Goal: Task Accomplishment & Management: Manage account settings

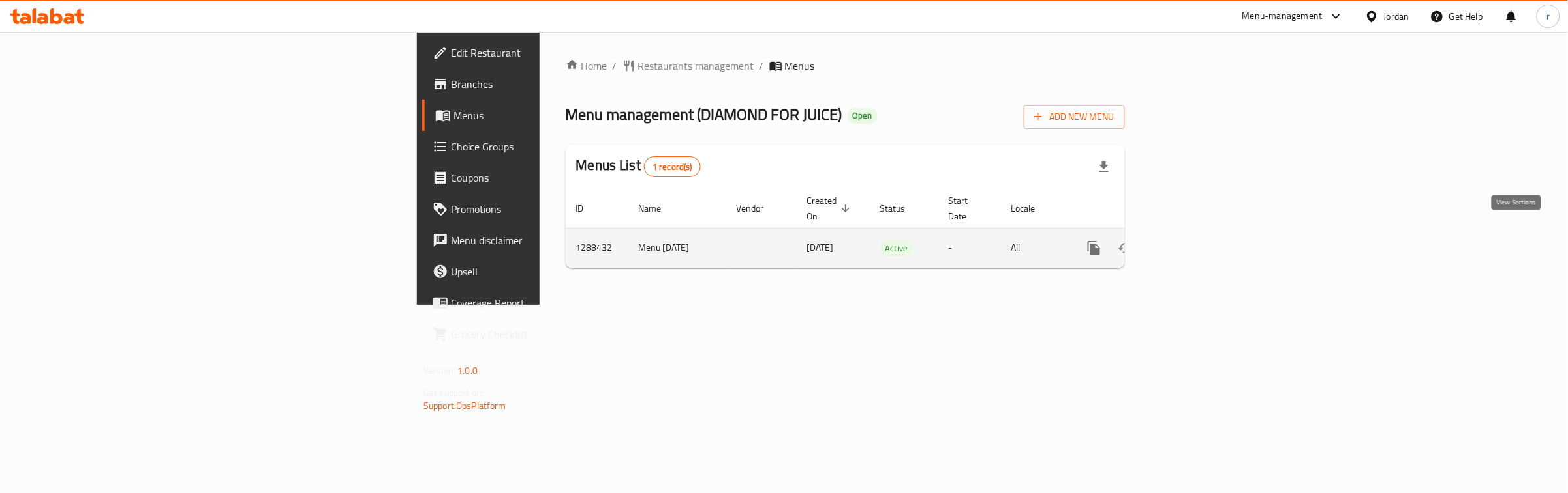
click at [1196, 241] on icon "enhanced table" at bounding box center [1188, 248] width 16 height 16
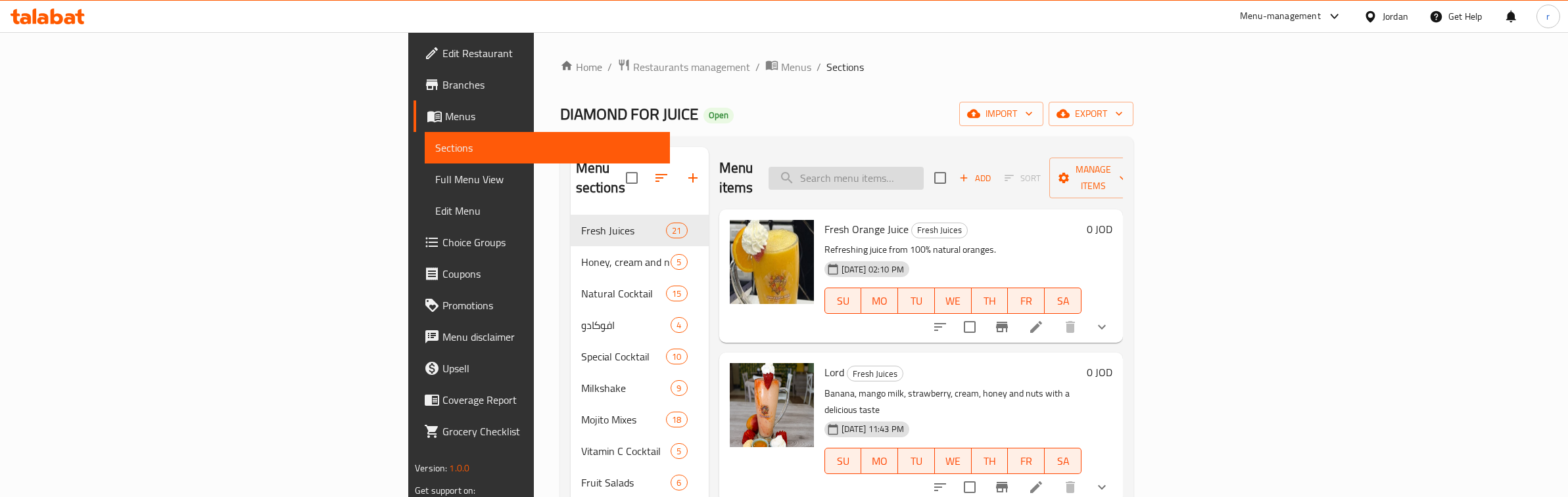
click at [924, 170] on input "search" at bounding box center [846, 178] width 155 height 23
paste input "Waffle Cheese Cake"
type input "Waffle Cheese Cake"
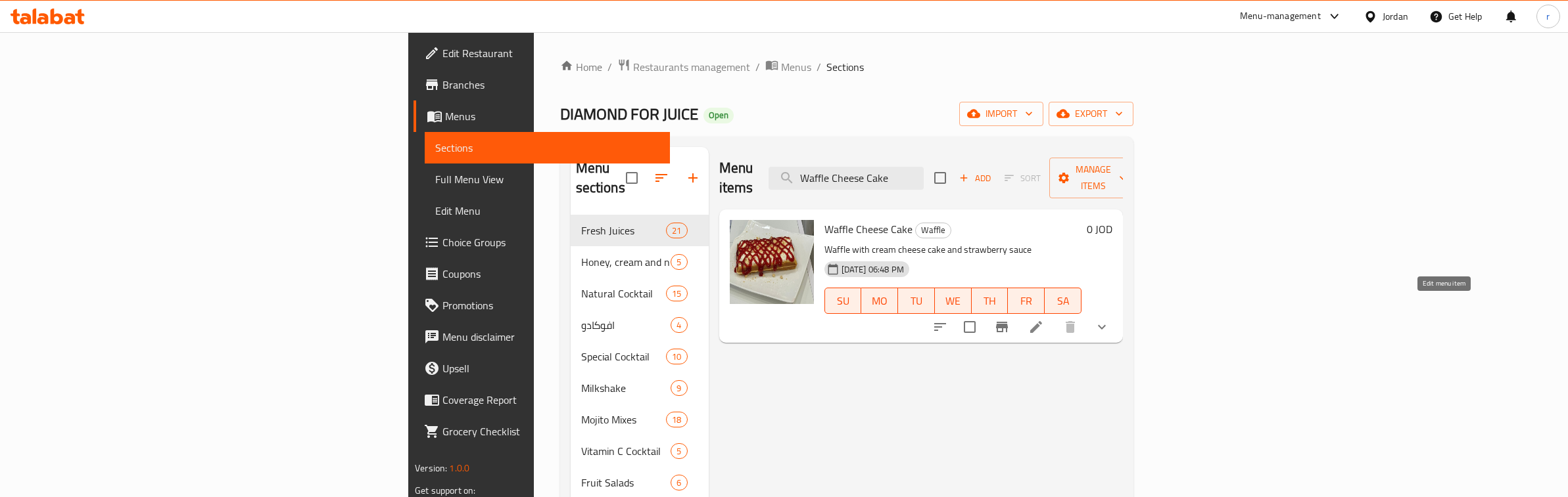
click at [1042, 321] on icon at bounding box center [1036, 327] width 12 height 12
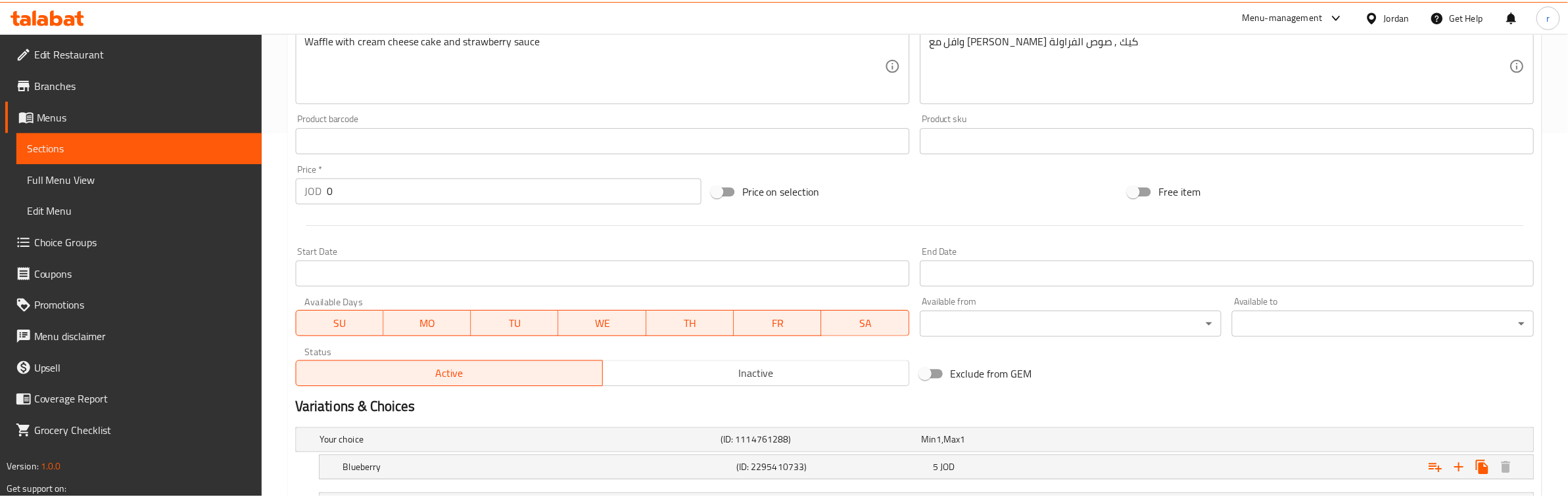
scroll to position [480, 0]
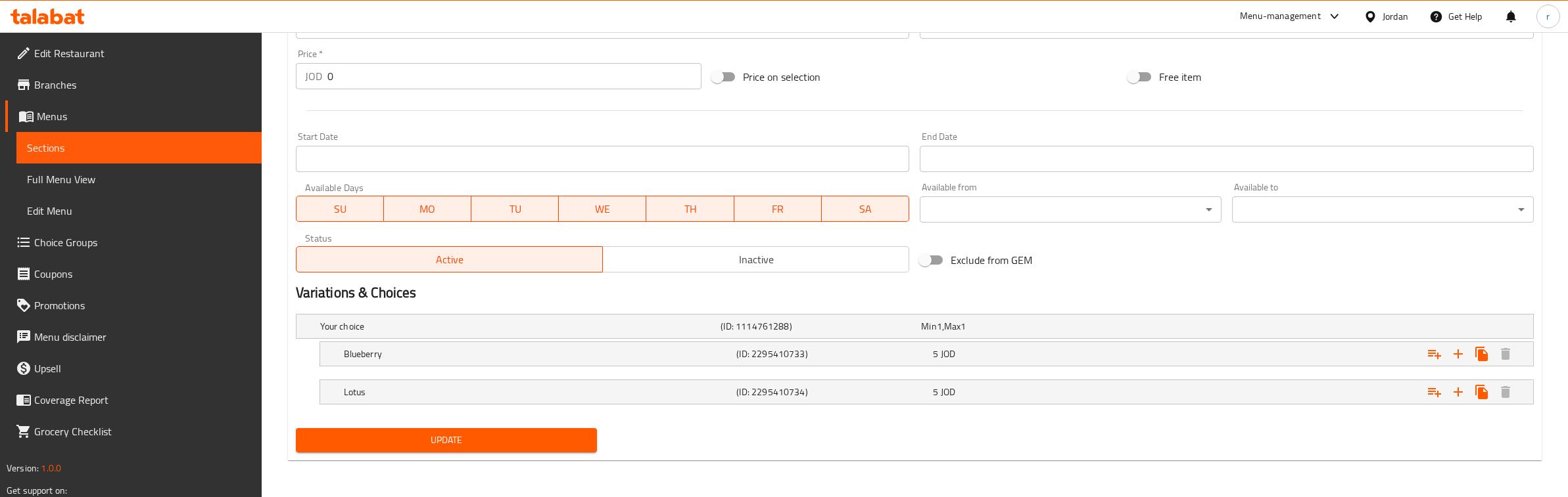
click at [825, 473] on div "Home / Restaurants management / Menus / Sections / item / update Waffle section…" at bounding box center [915, 25] width 1307 height 945
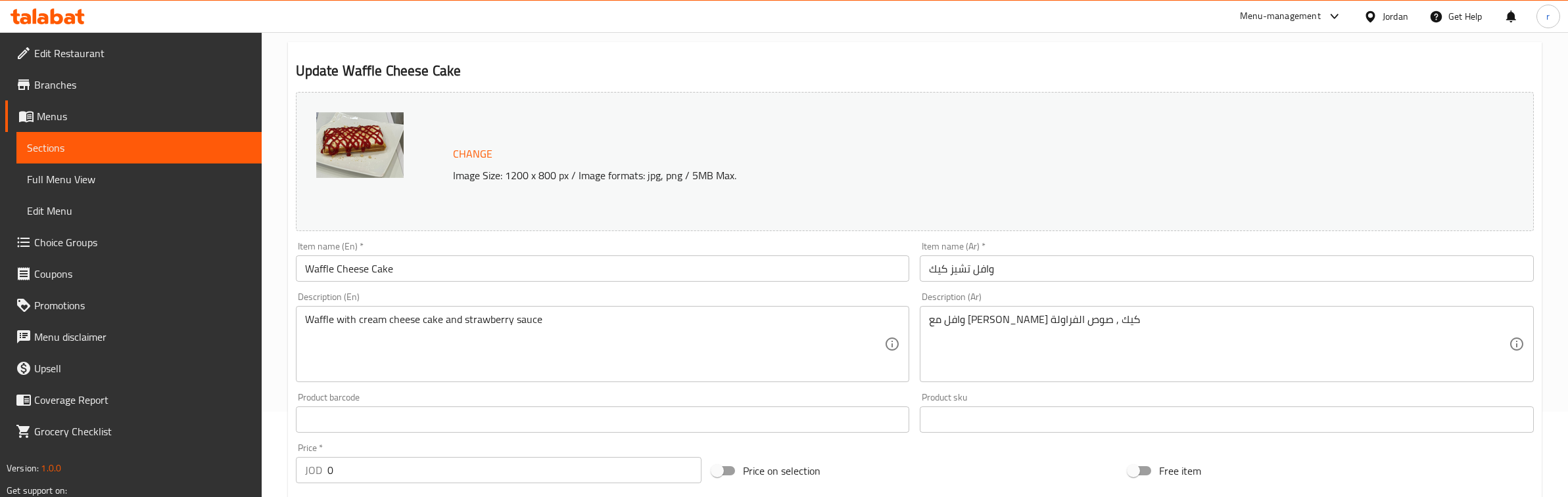
scroll to position [0, 0]
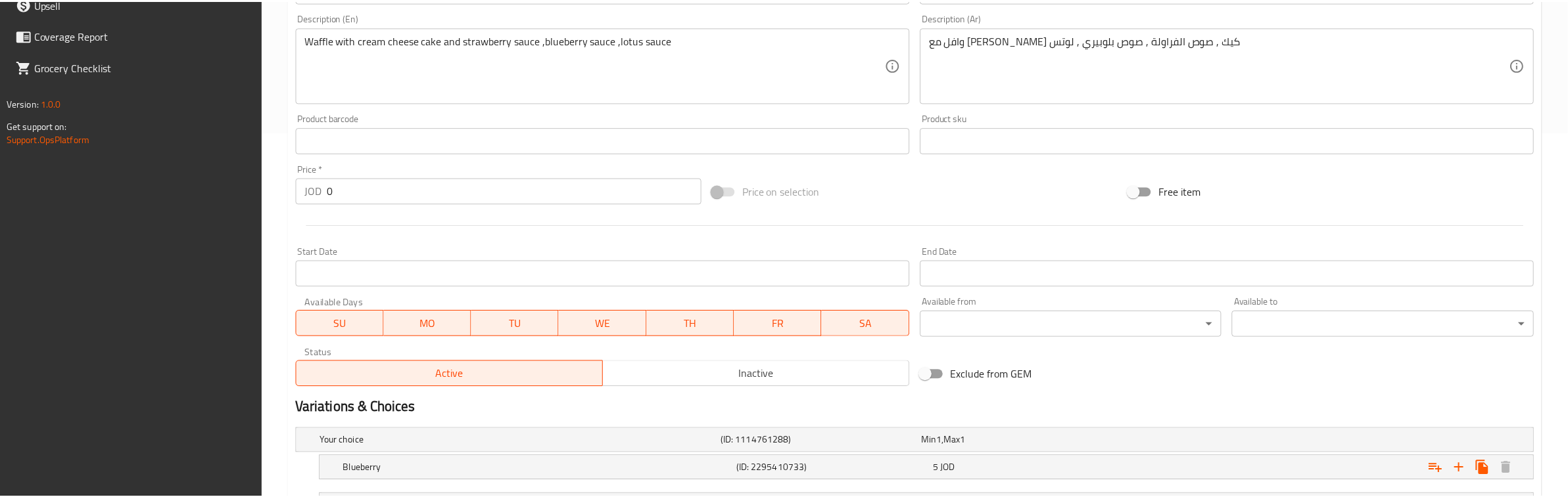
scroll to position [557, 0]
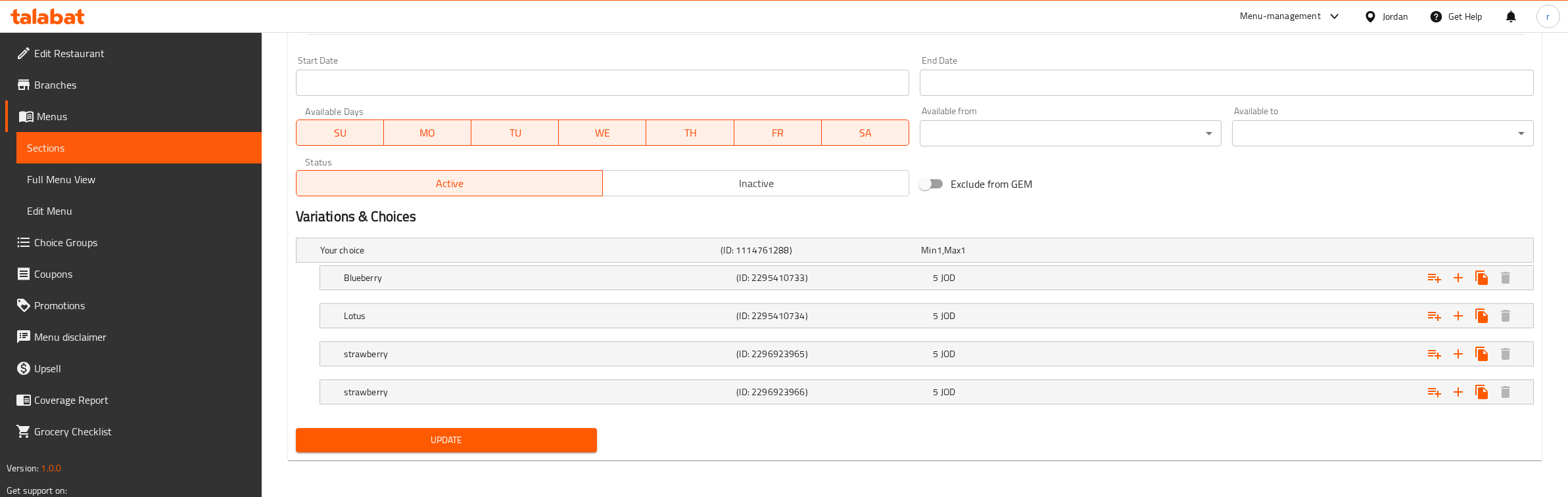
click at [1025, 438] on div "Update" at bounding box center [914, 440] width 1248 height 35
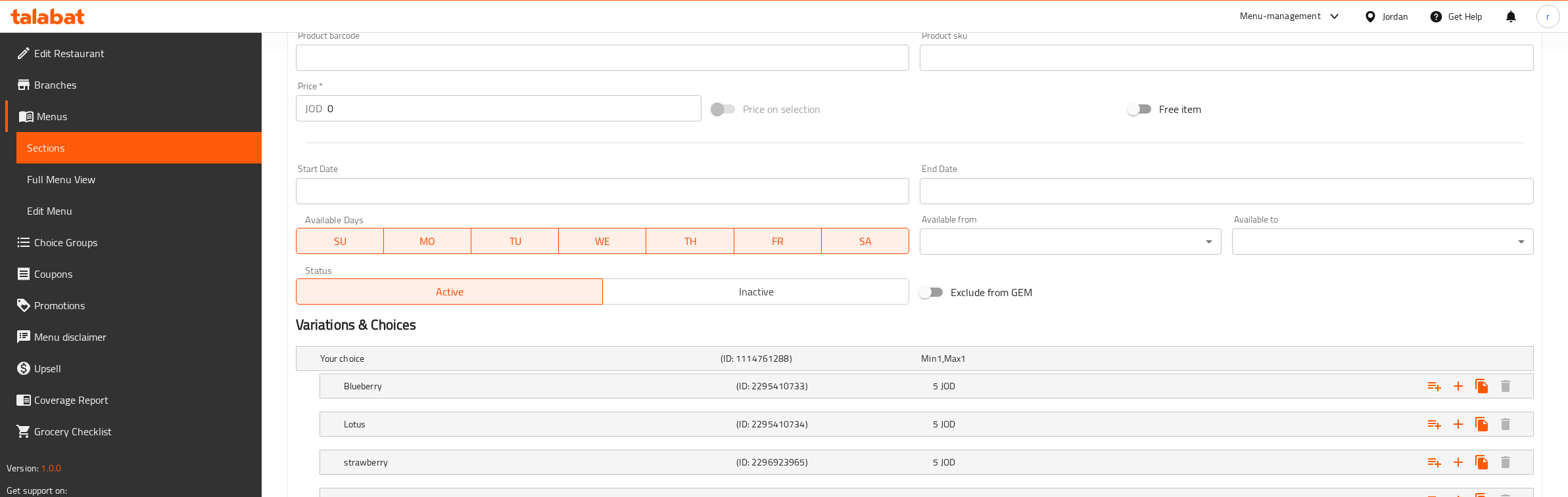
scroll to position [310, 0]
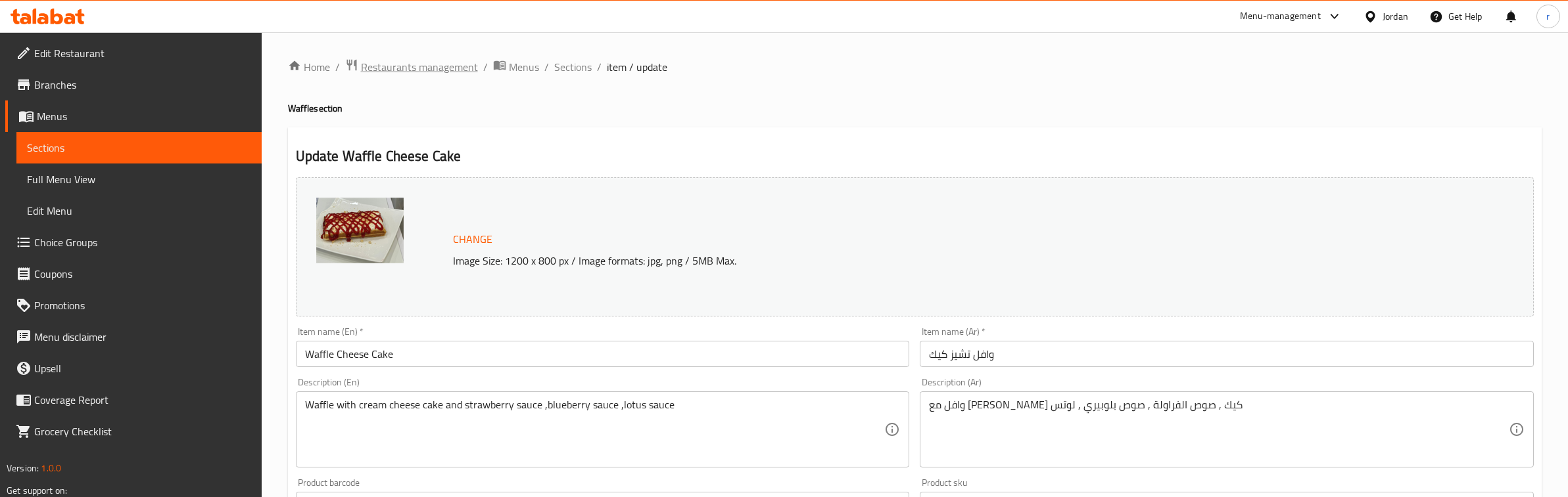
click at [457, 66] on span "Restaurants management" at bounding box center [420, 68] width 117 height 16
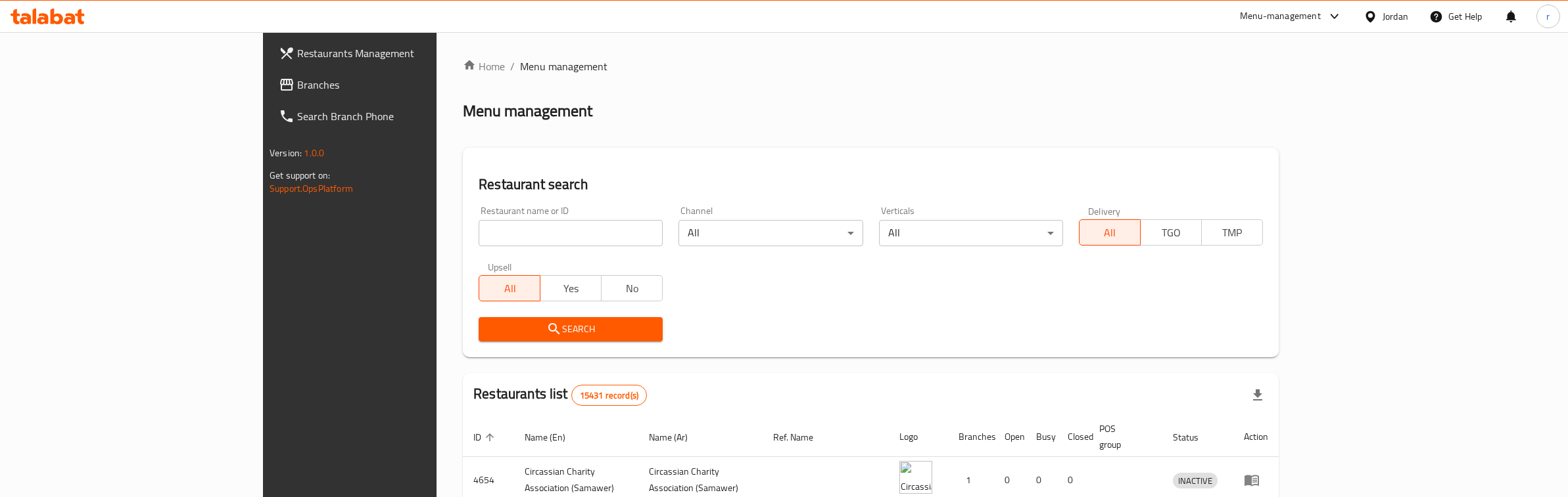
click at [297, 85] on span "Branches" at bounding box center [406, 84] width 217 height 16
